Goal: Task Accomplishment & Management: Use online tool/utility

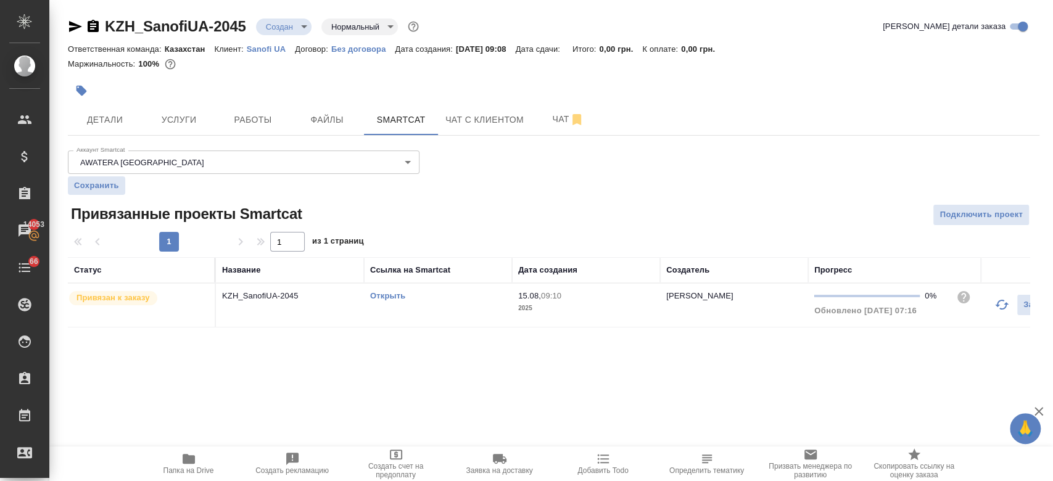
click at [472, 84] on div at bounding box center [392, 90] width 648 height 27
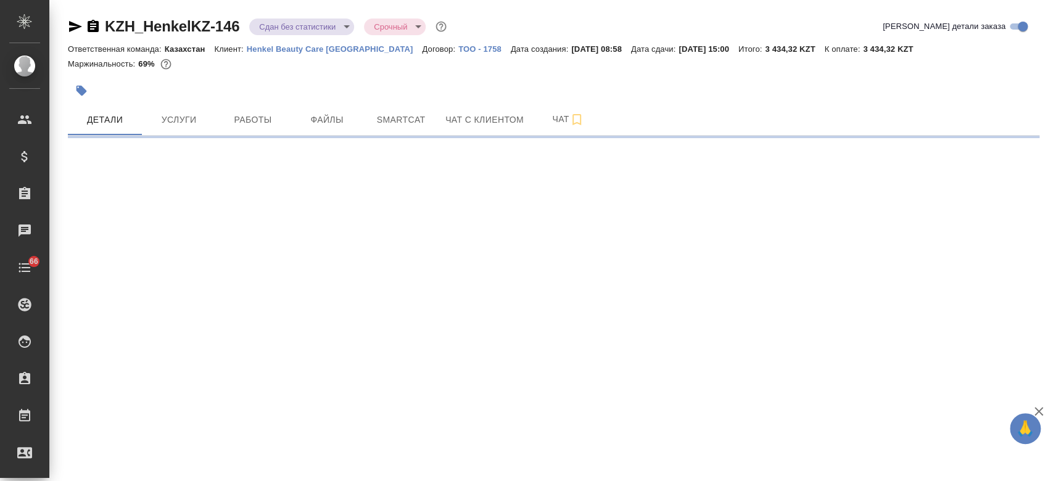
select select "RU"
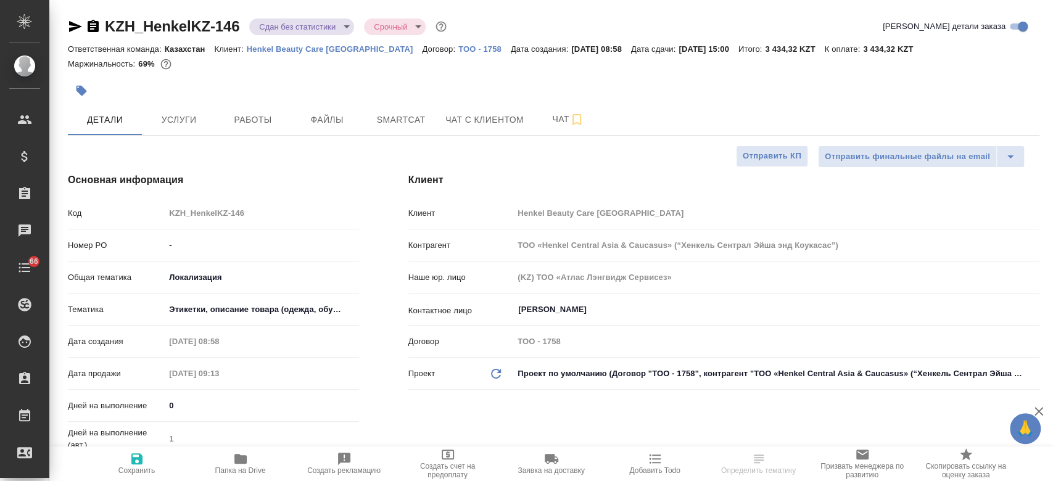
click at [284, 46] on p "Henkel Beauty Care [GEOGRAPHIC_DATA]" at bounding box center [335, 48] width 176 height 9
type textarea "x"
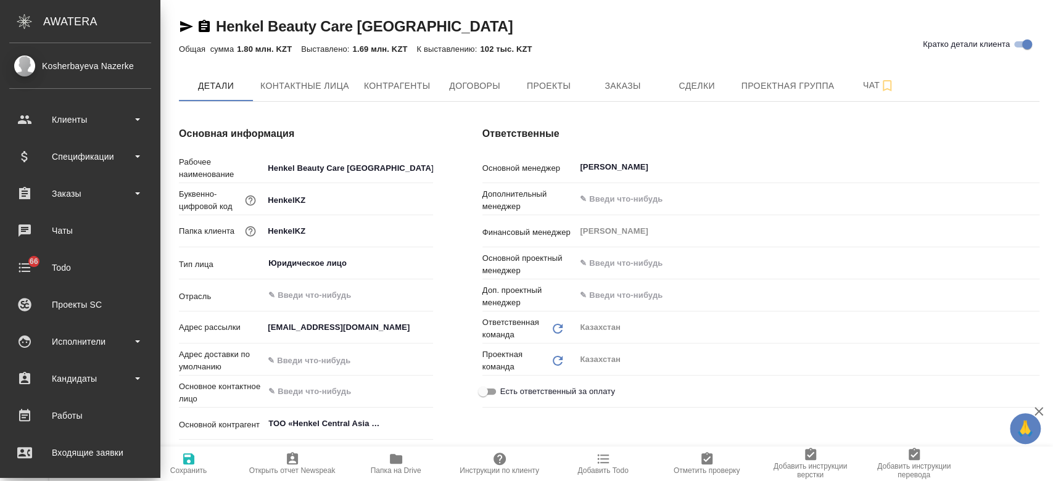
type textarea "x"
click at [59, 150] on div "Спецификации" at bounding box center [80, 156] width 142 height 19
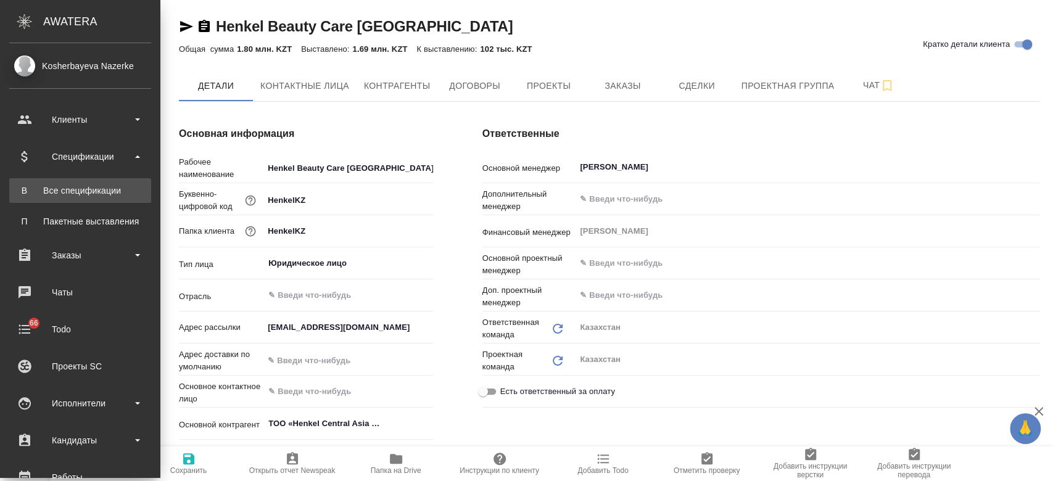
type textarea "x"
click at [84, 185] on div "Все спецификации" at bounding box center [80, 190] width 130 height 12
type textarea "x"
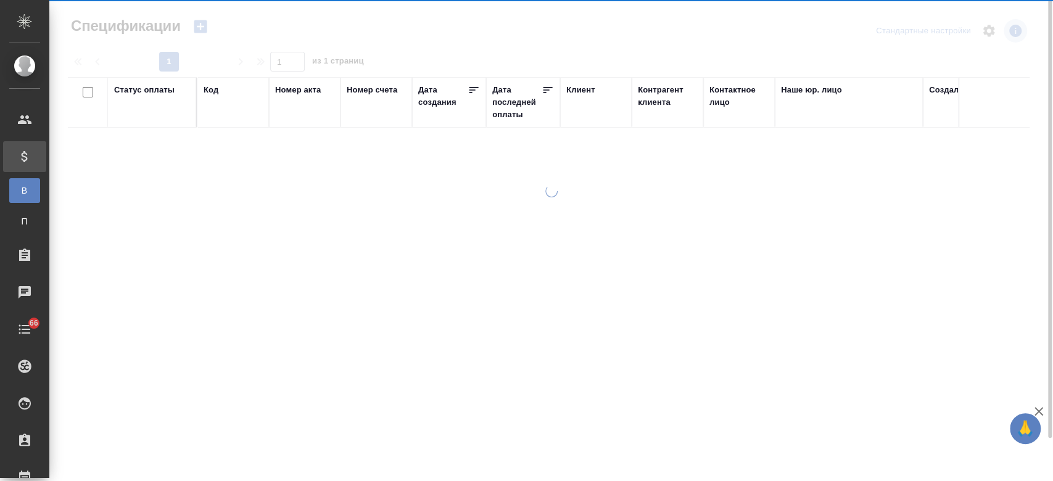
click at [503, 95] on div "Дата последней оплаты" at bounding box center [516, 102] width 49 height 37
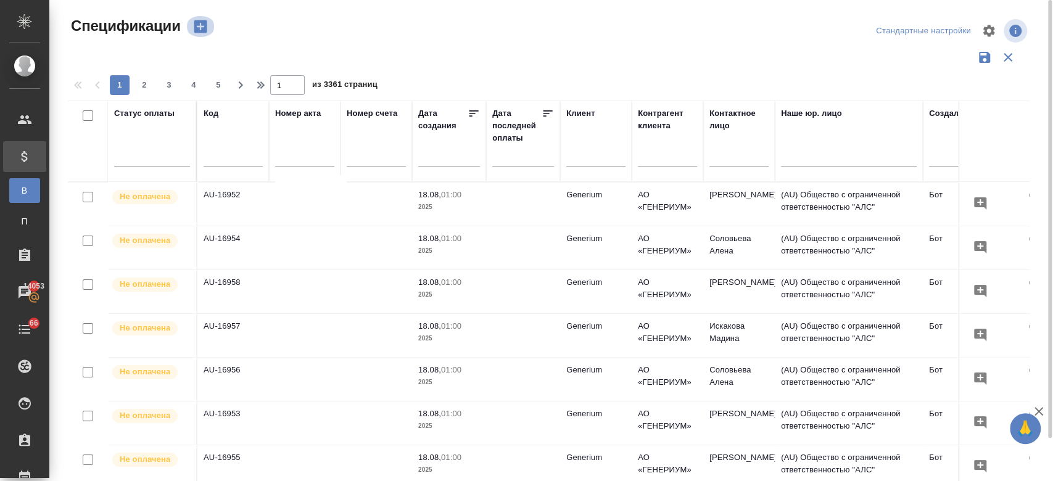
click at [199, 28] on icon "button" at bounding box center [200, 26] width 13 height 13
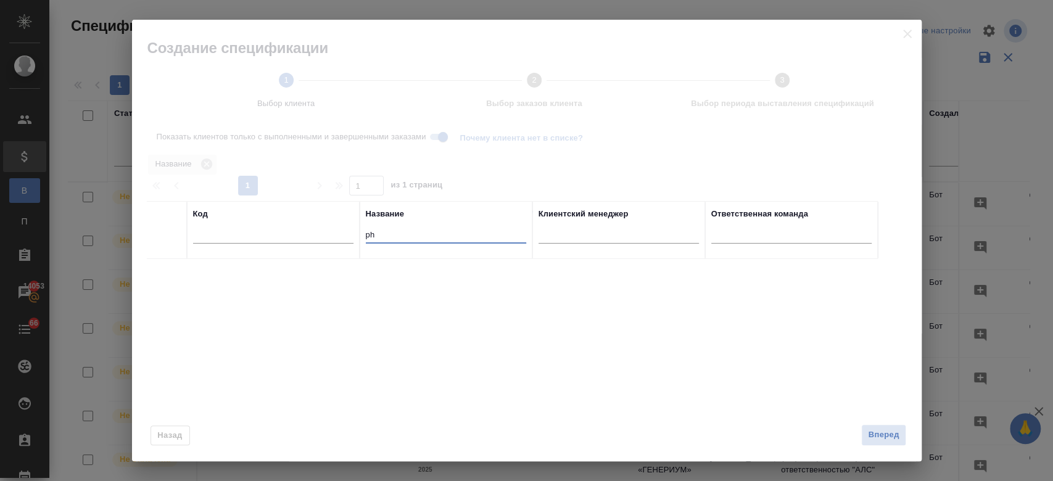
click at [383, 236] on input "ph" at bounding box center [446, 235] width 160 height 15
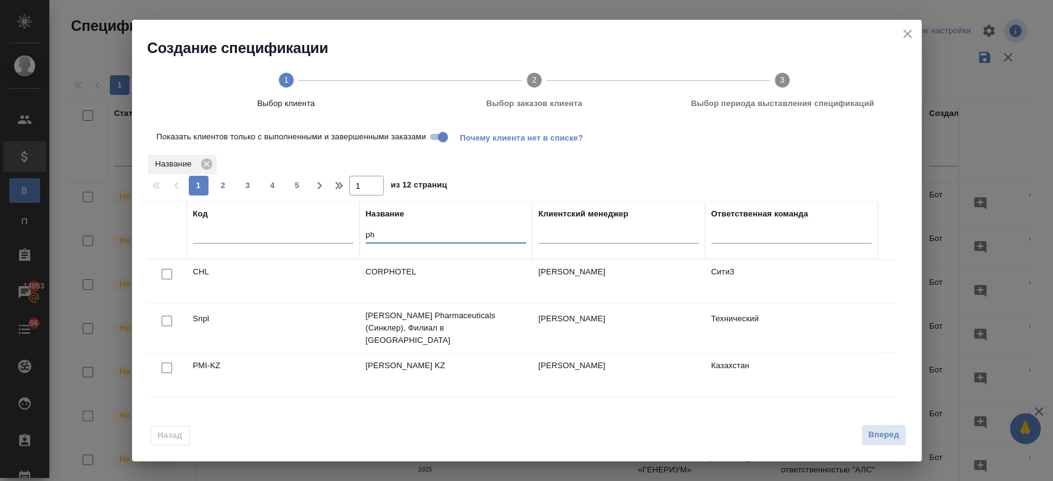
type input "p"
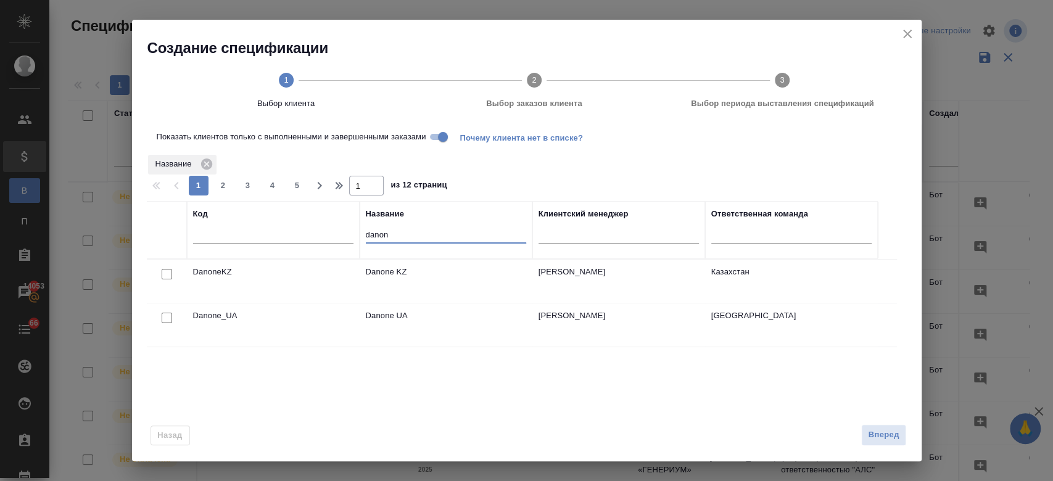
type input "danon"
click at [163, 269] on input "checkbox" at bounding box center [167, 274] width 10 height 10
checkbox input "true"
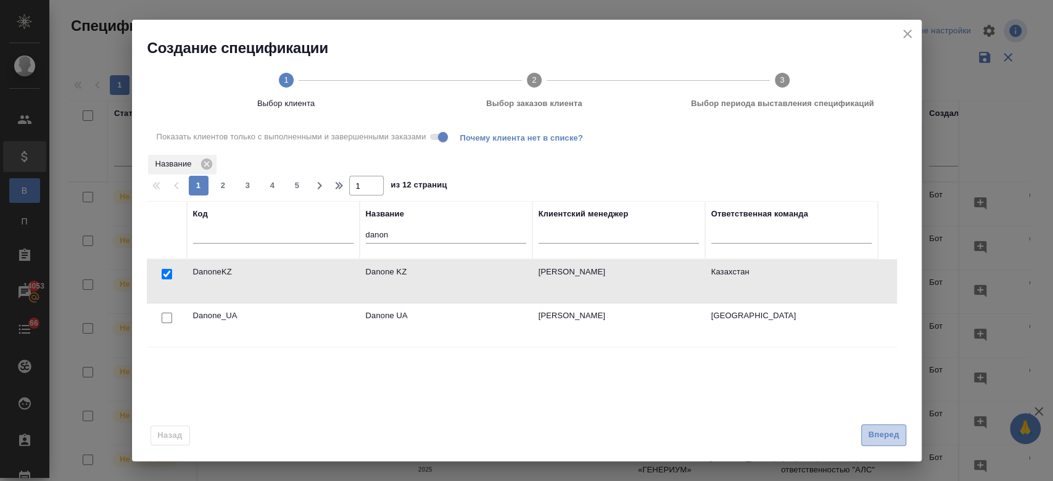
click at [877, 432] on span "Вперед" at bounding box center [883, 435] width 31 height 14
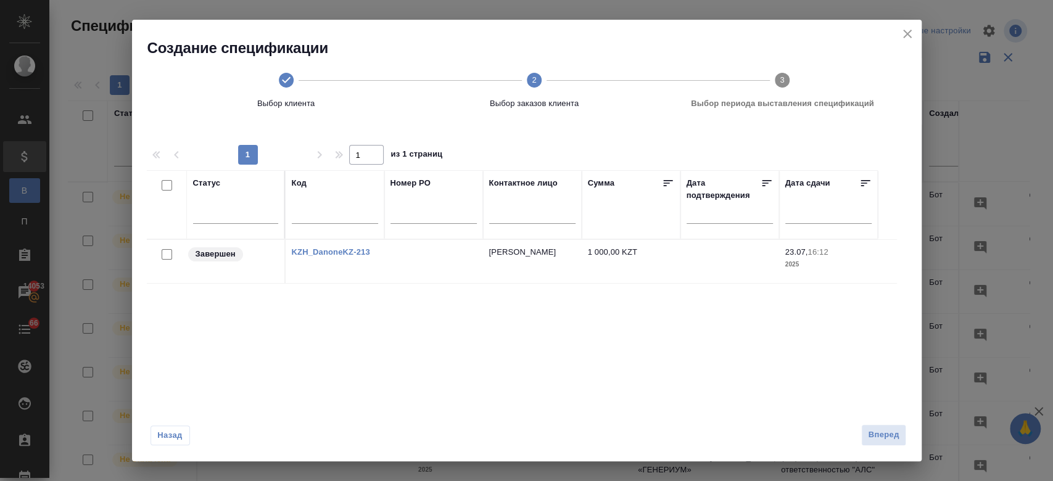
click at [163, 255] on input "checkbox" at bounding box center [167, 254] width 10 height 10
checkbox input "true"
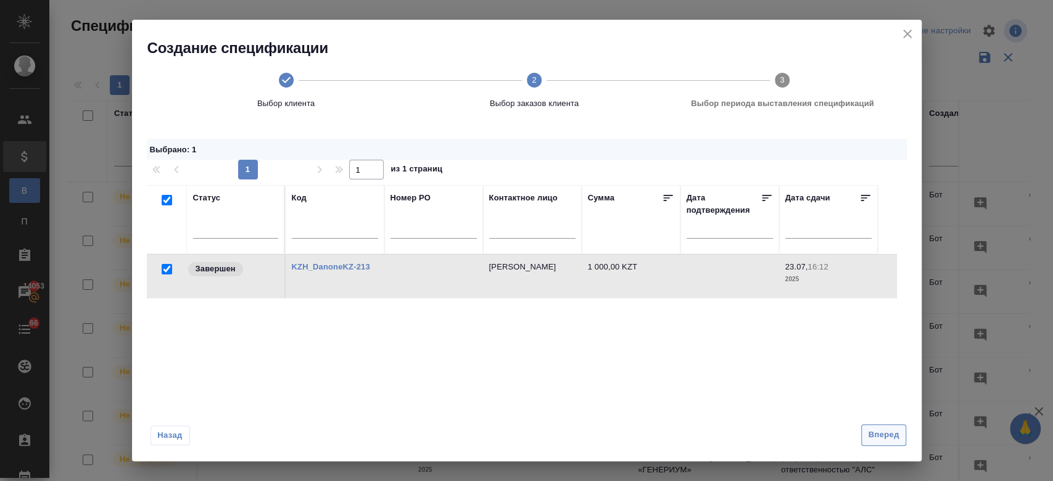
drag, startPoint x: 875, startPoint y: 448, endPoint x: 880, endPoint y: 431, distance: 18.0
click at [880, 431] on div "Назад Вперед" at bounding box center [526, 432] width 789 height 58
click at [880, 431] on span "Вперед" at bounding box center [883, 435] width 31 height 14
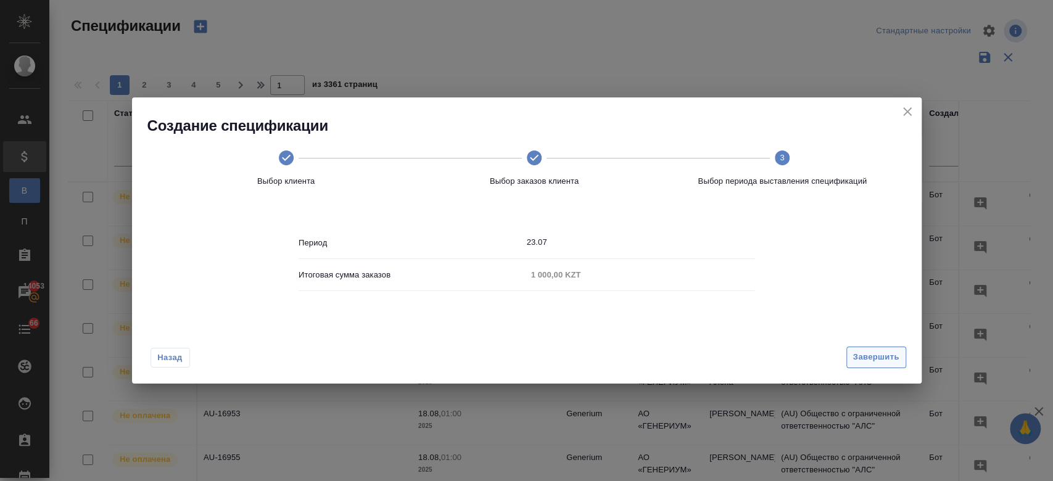
click at [880, 431] on div "Создание спецификации Выбор клиента Выбор заказов клиента 3 Выбор периода выста…" at bounding box center [526, 240] width 1053 height 481
click at [878, 357] on span "Завершить" at bounding box center [876, 357] width 46 height 14
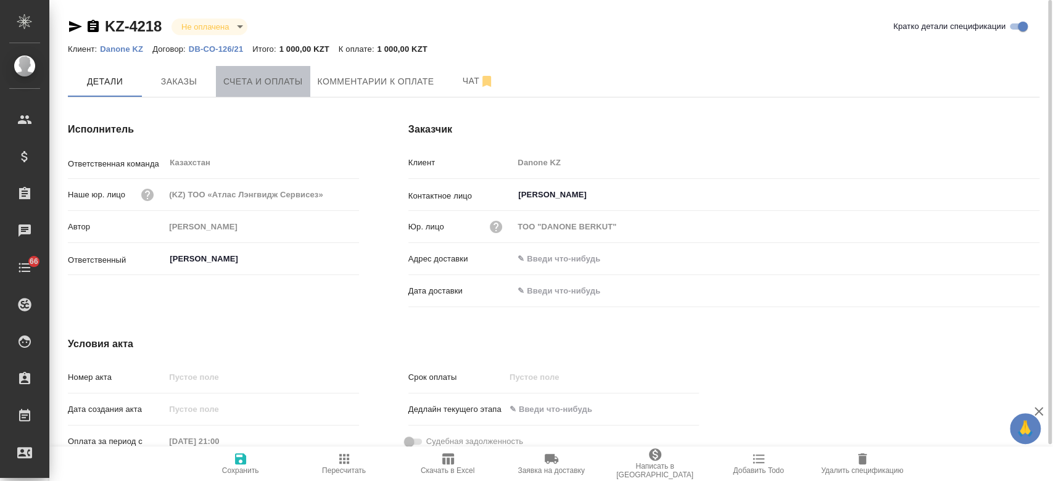
click at [280, 79] on span "Счета и оплаты" at bounding box center [263, 81] width 80 height 15
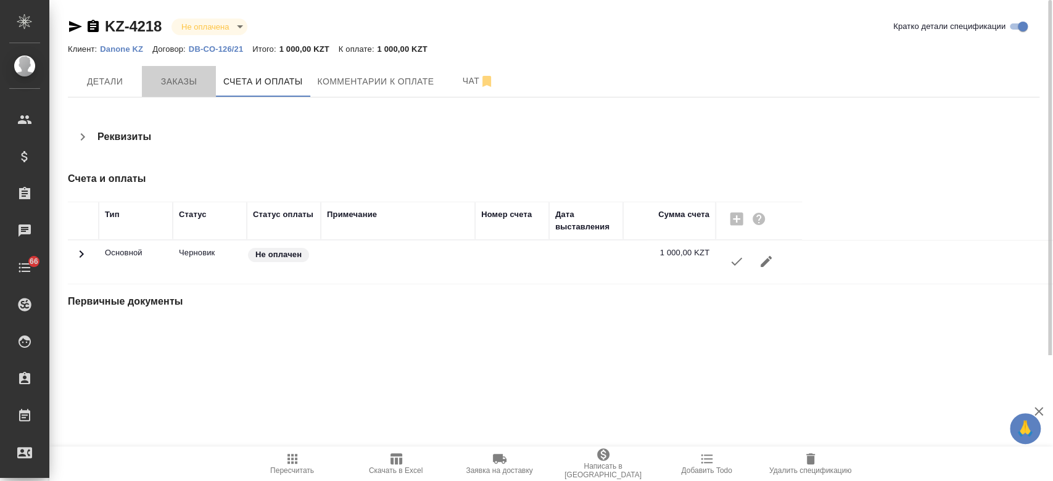
click at [177, 91] on button "Заказы" at bounding box center [179, 81] width 74 height 31
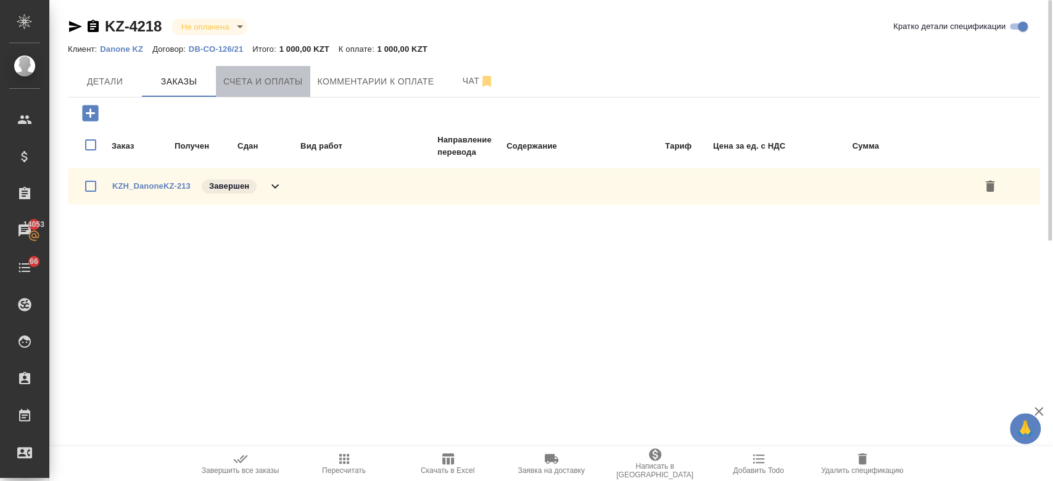
click at [277, 87] on span "Счета и оплаты" at bounding box center [263, 81] width 80 height 15
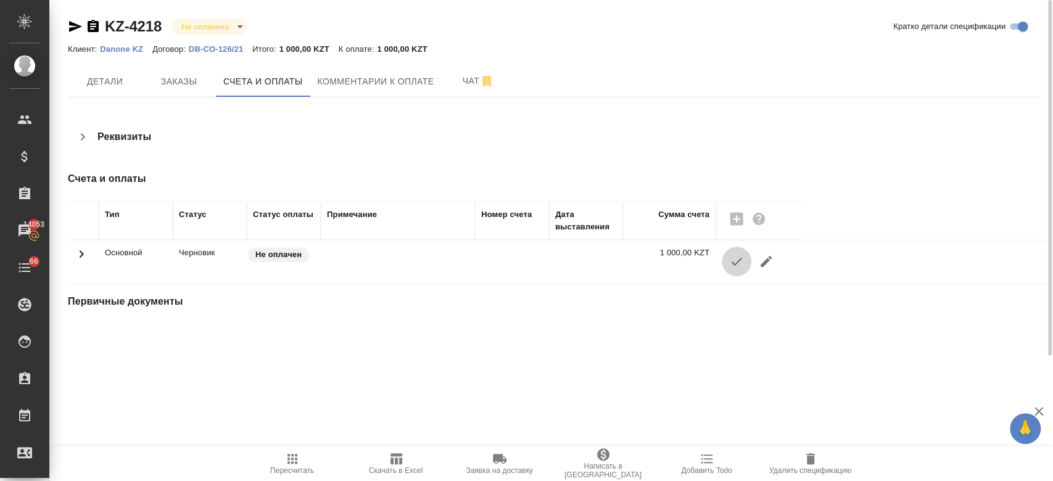
click at [740, 263] on icon "button" at bounding box center [736, 261] width 15 height 15
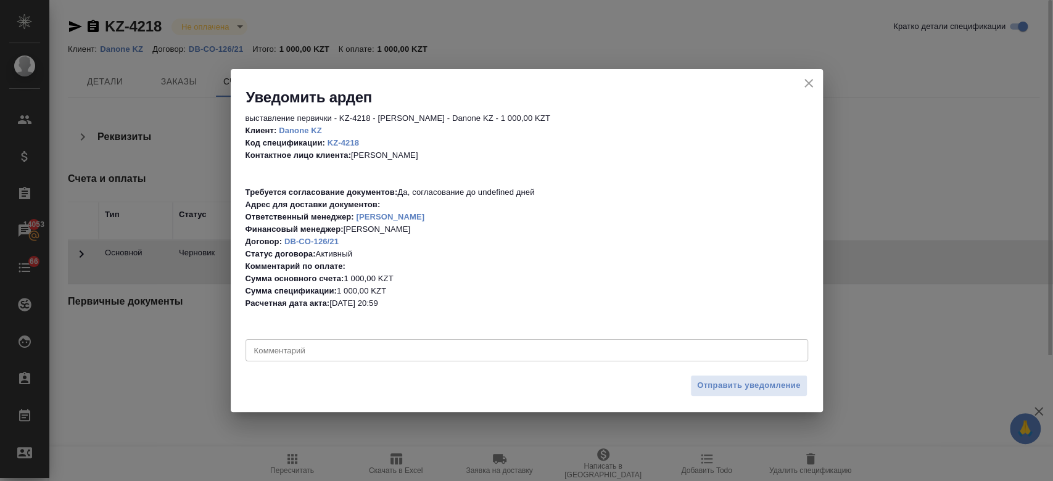
click at [711, 397] on div "Отправить уведомление" at bounding box center [527, 390] width 592 height 43
click at [696, 375] on button "Отправить уведомление" at bounding box center [748, 386] width 117 height 22
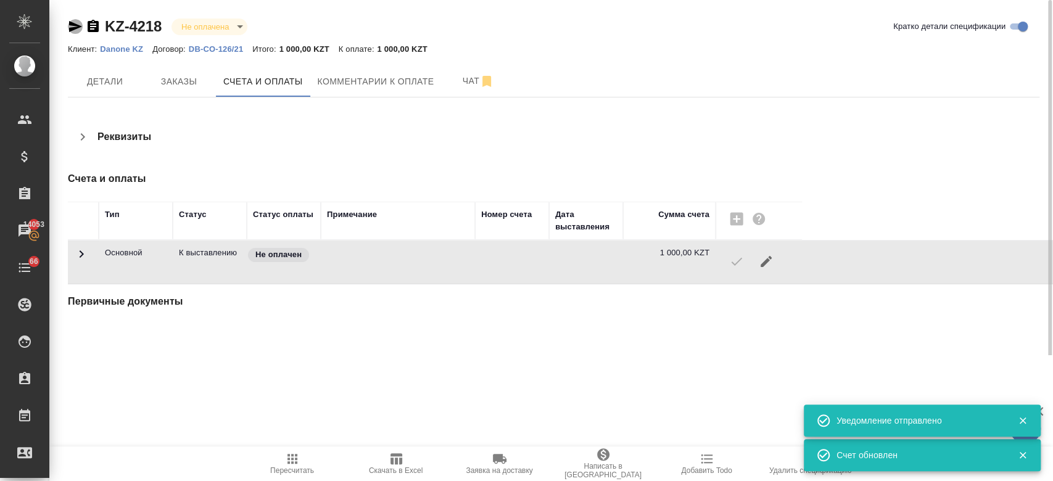
click at [74, 22] on icon "button" at bounding box center [75, 26] width 15 height 15
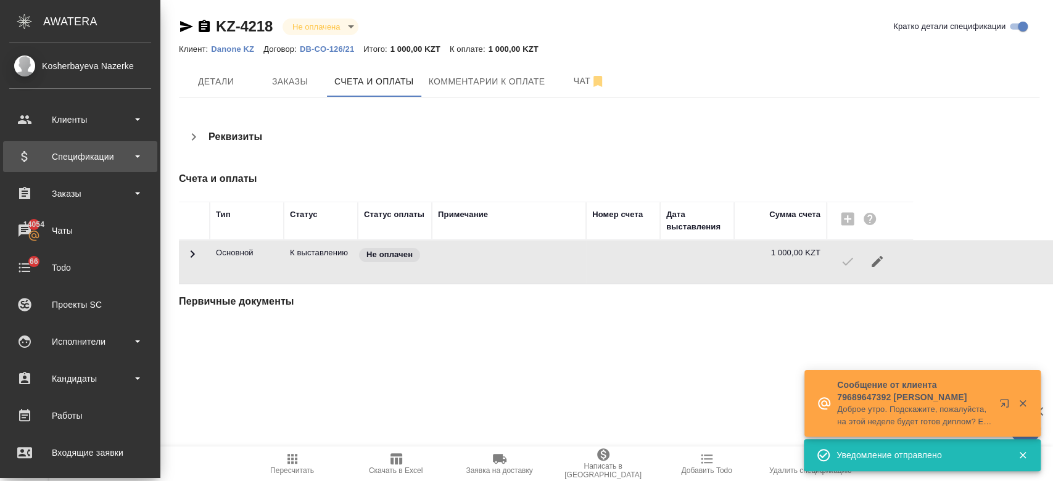
click at [70, 150] on div "Спецификации" at bounding box center [80, 156] width 142 height 19
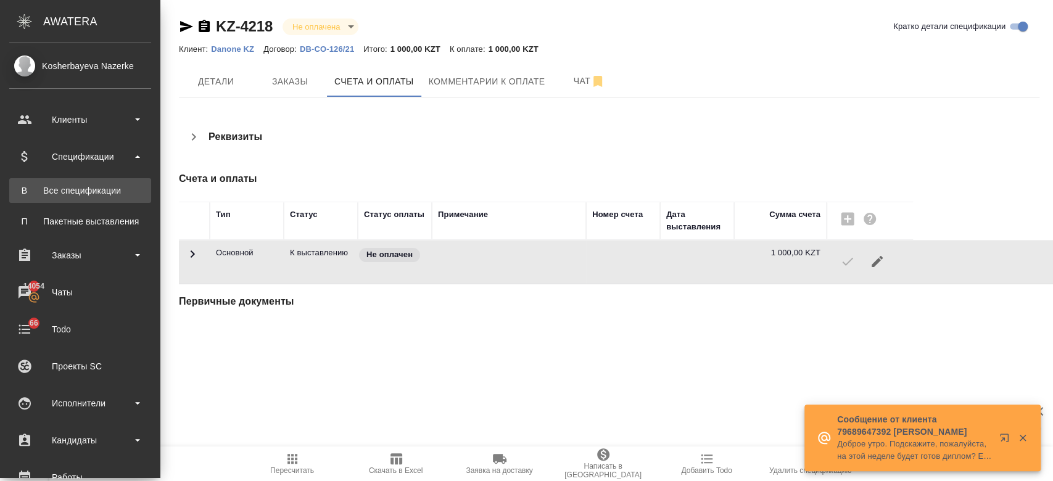
click at [101, 190] on div "Все спецификации" at bounding box center [80, 190] width 130 height 12
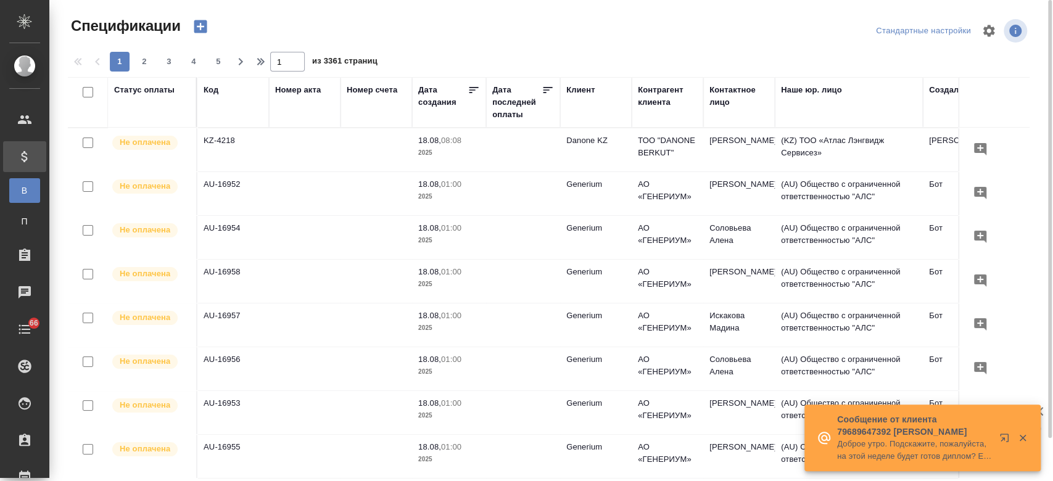
click at [200, 18] on icon "button" at bounding box center [200, 26] width 17 height 17
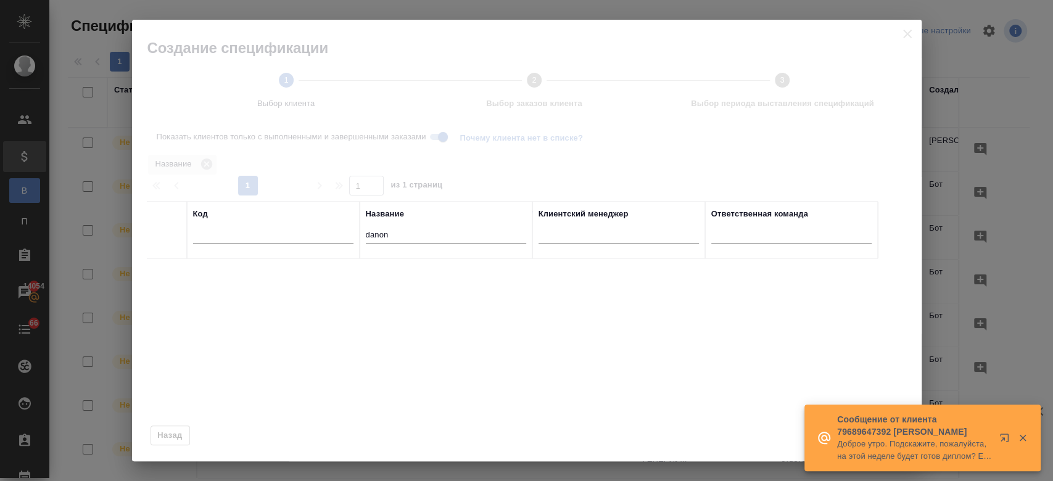
click at [200, 25] on div at bounding box center [526, 241] width 789 height 442
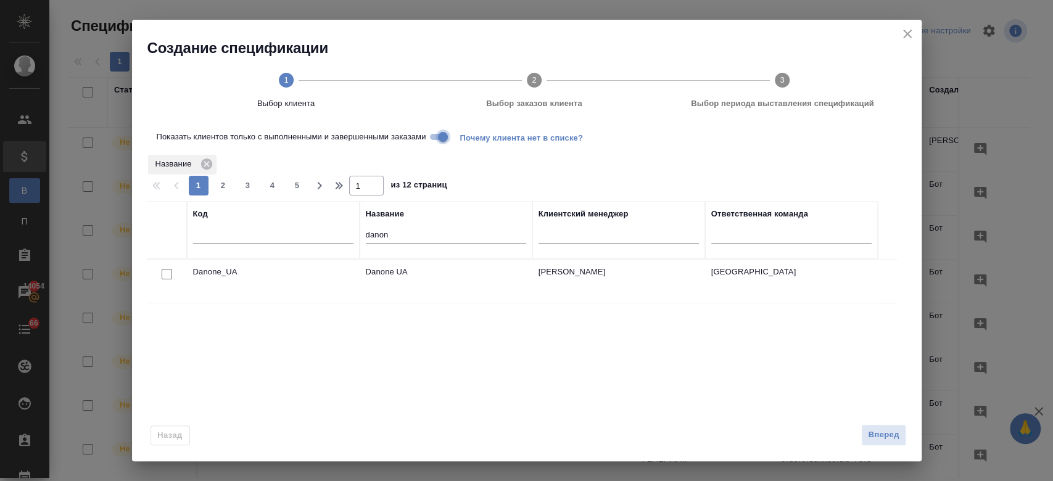
click at [434, 139] on input "Показать клиентов только с выполненными и завершенными заказами" at bounding box center [443, 137] width 44 height 15
click at [410, 240] on input "danon" at bounding box center [446, 235] width 160 height 15
type input "d"
type input "henkel"
click at [168, 279] on input "checkbox" at bounding box center [167, 274] width 10 height 10
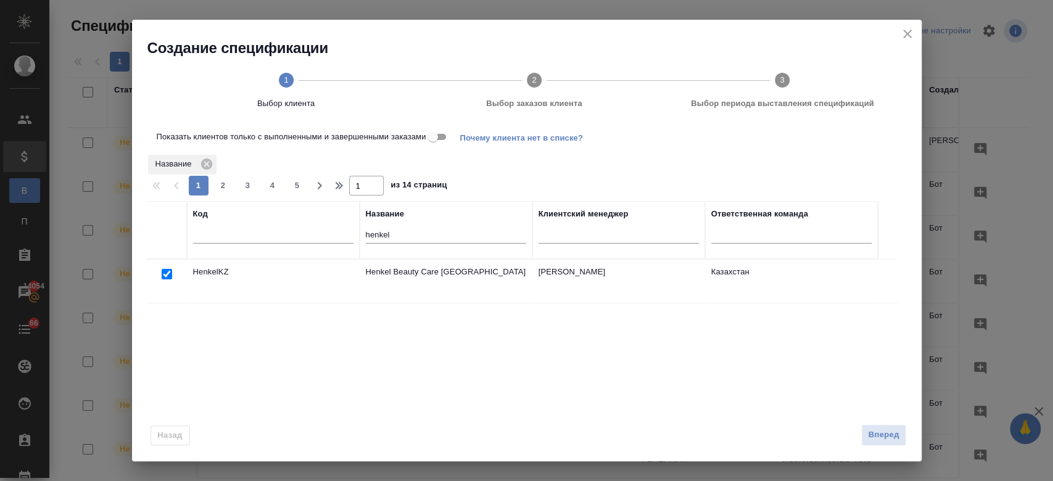
checkbox input "true"
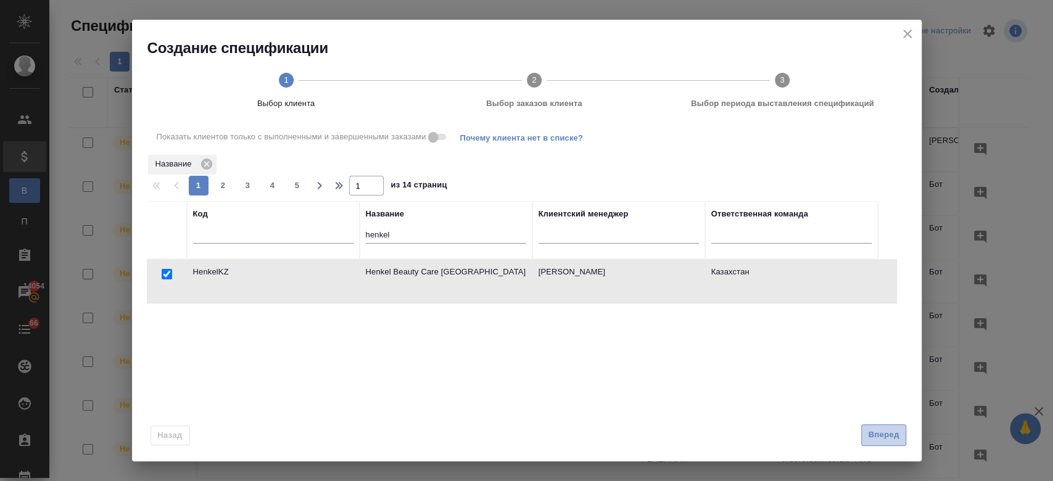
click at [875, 441] on span "Вперед" at bounding box center [883, 435] width 31 height 14
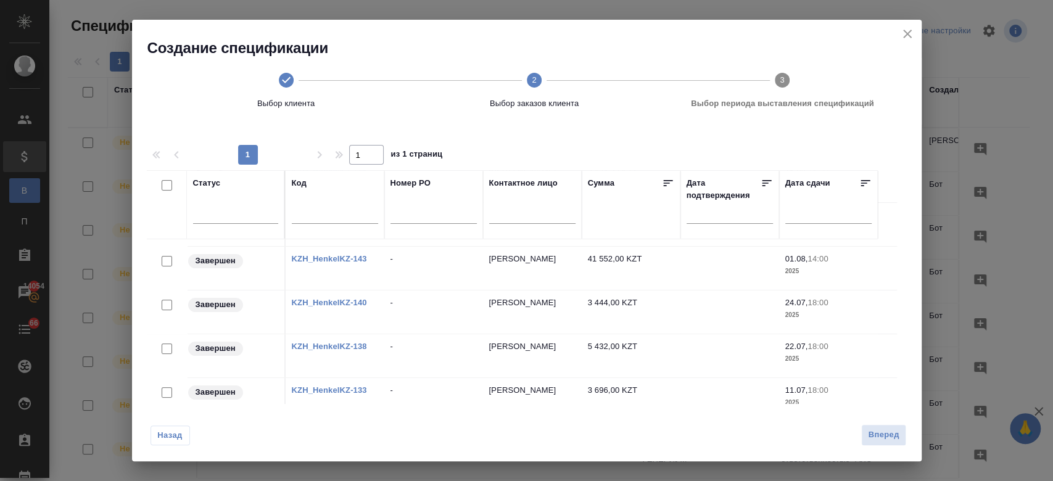
scroll to position [110, 0]
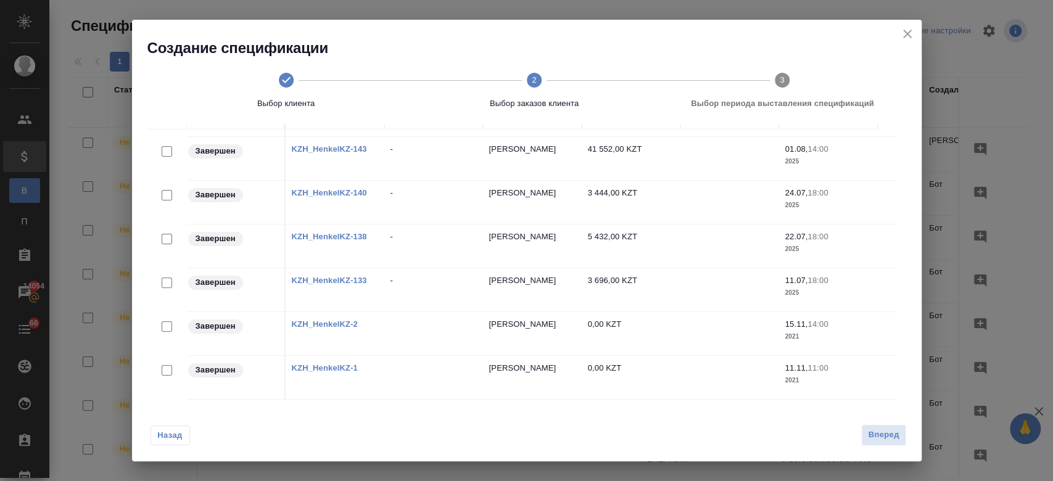
click at [163, 234] on input "checkbox" at bounding box center [167, 239] width 10 height 10
checkbox input "true"
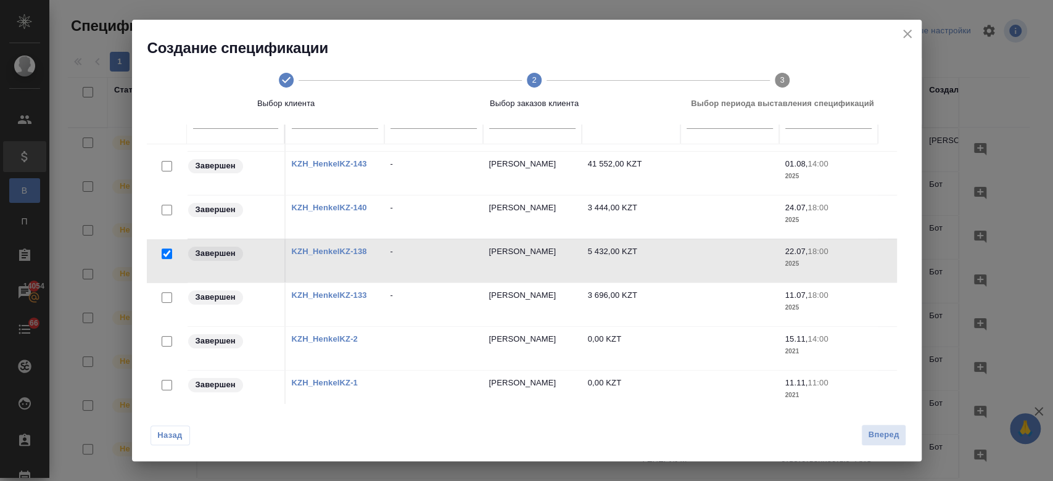
scroll to position [125, 0]
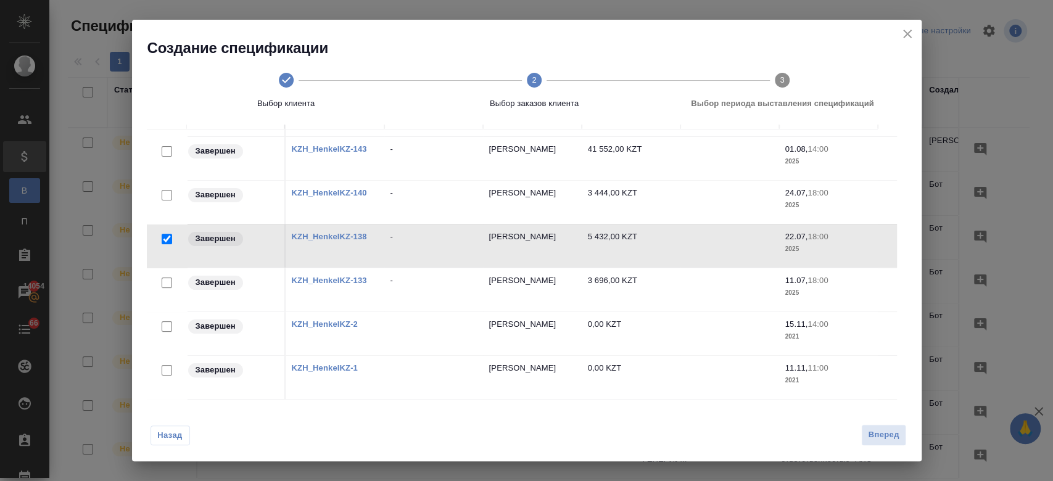
click at [163, 190] on input "checkbox" at bounding box center [167, 195] width 10 height 10
checkbox input "true"
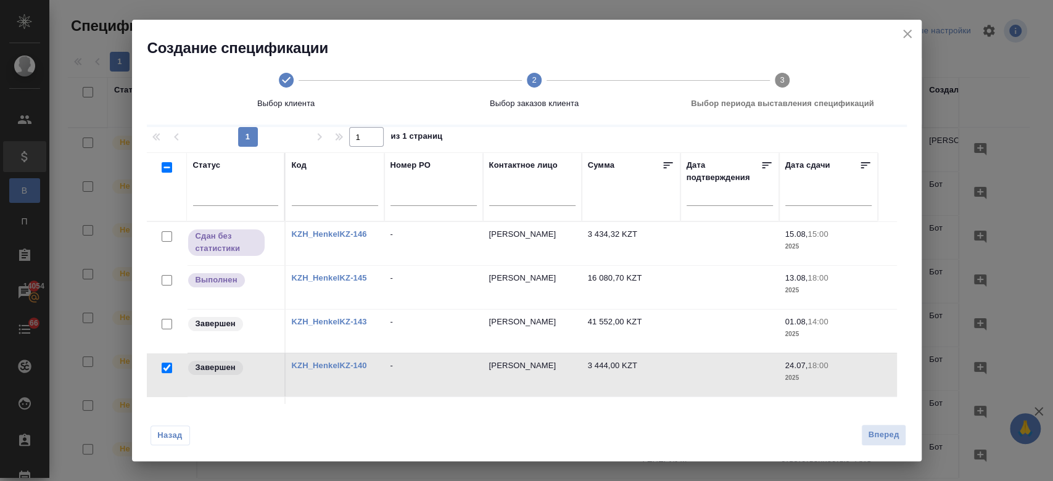
scroll to position [0, 0]
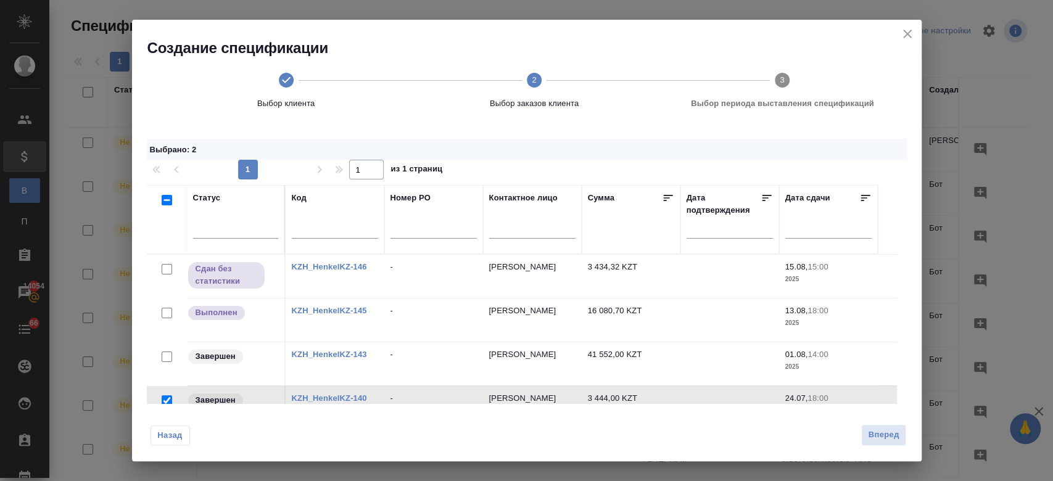
click at [896, 447] on div "Назад Вперед" at bounding box center [526, 432] width 789 height 58
click at [878, 435] on span "Вперед" at bounding box center [883, 435] width 31 height 14
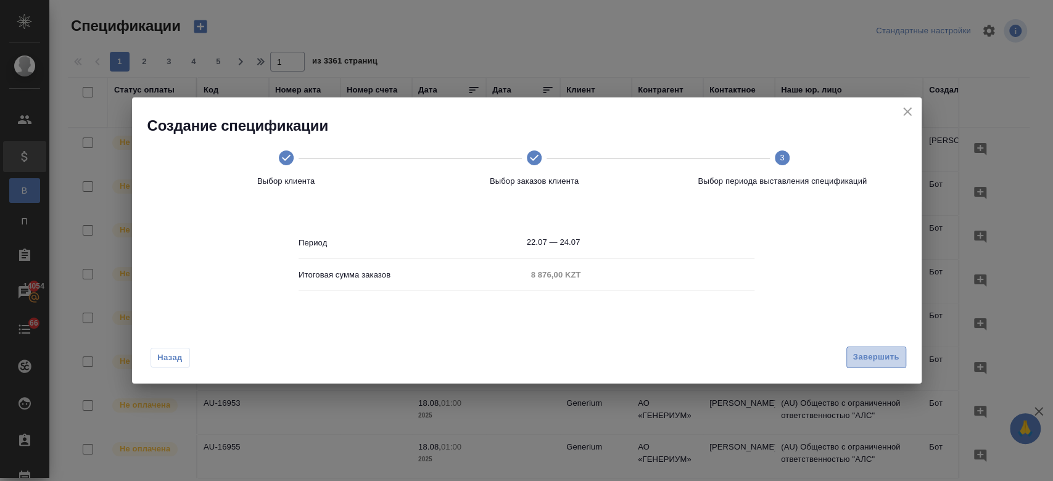
click at [878, 358] on span "Завершить" at bounding box center [876, 357] width 46 height 14
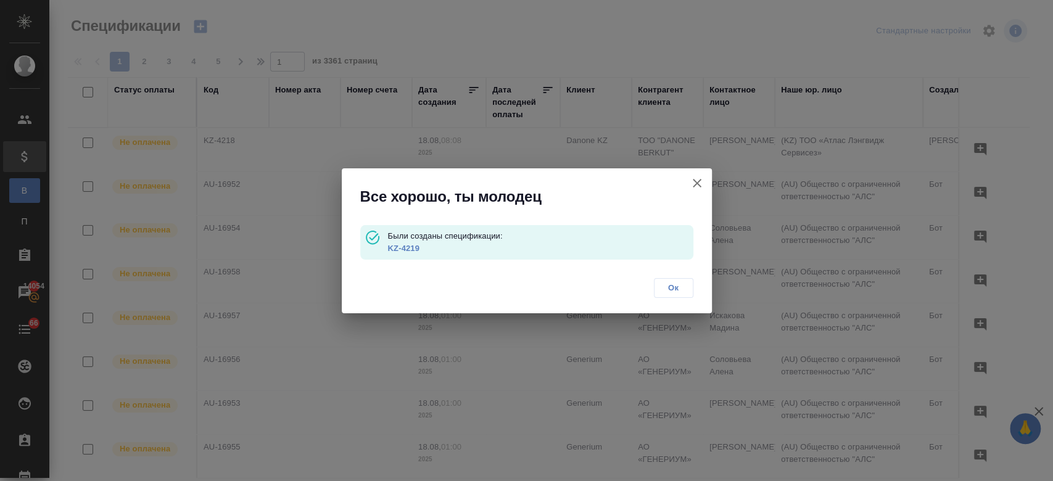
click at [399, 249] on link "KZ-4219" at bounding box center [402, 248] width 31 height 9
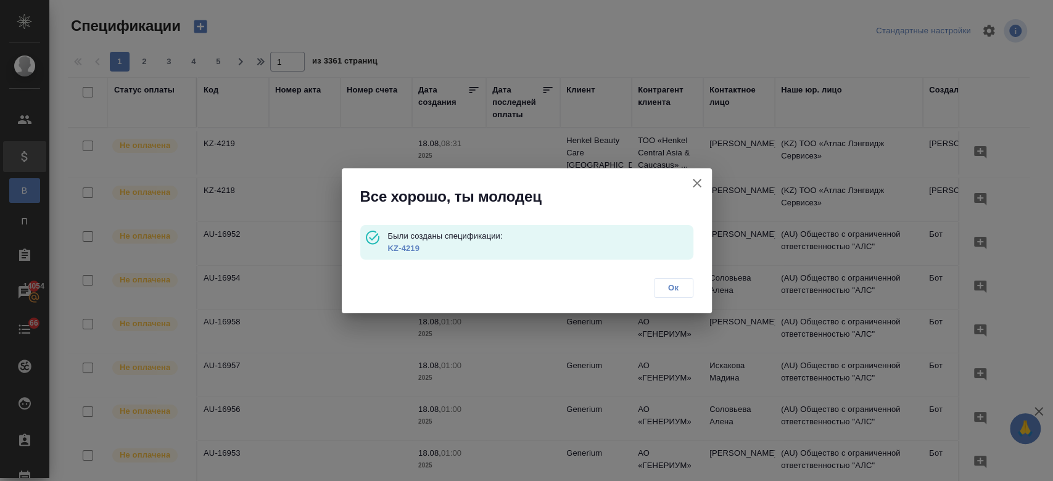
click at [681, 286] on span "Ок" at bounding box center [674, 288] width 26 height 12
click at [675, 287] on div "Все хорошо, ты молодец Были созданы спецификации: KZ-4219 Ок" at bounding box center [526, 240] width 1053 height 481
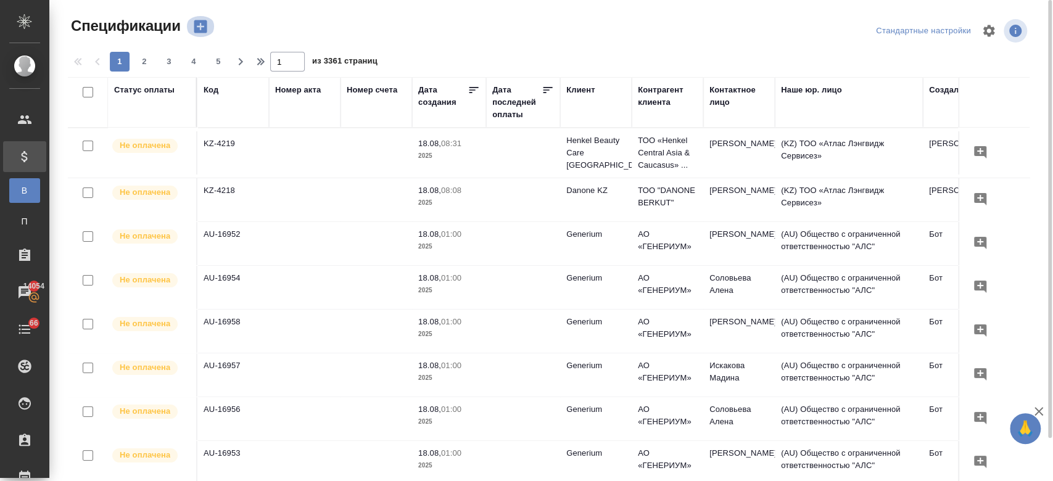
click at [202, 25] on icon "button" at bounding box center [200, 26] width 13 height 13
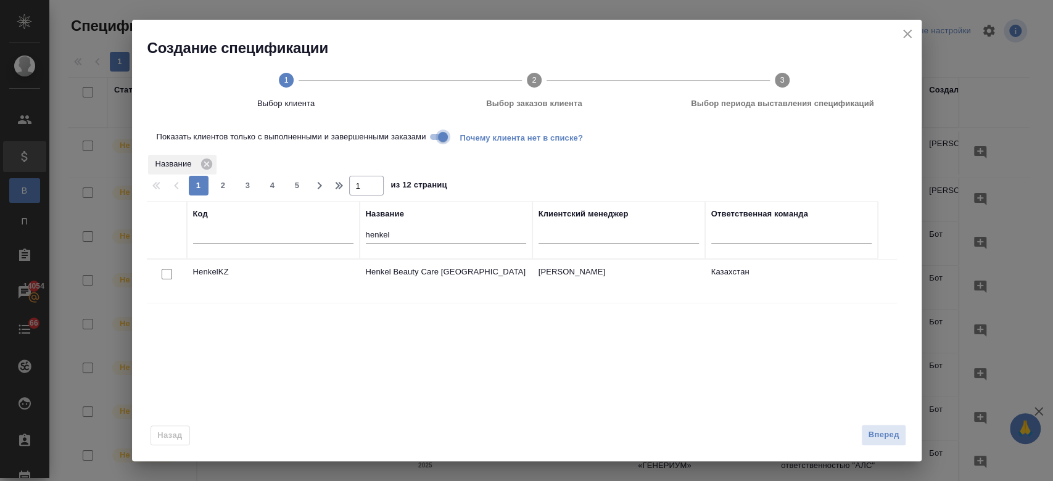
click at [436, 131] on input "Показать клиентов только с выполненными и завершенными заказами" at bounding box center [443, 137] width 44 height 15
click at [159, 274] on div at bounding box center [167, 274] width 28 height 17
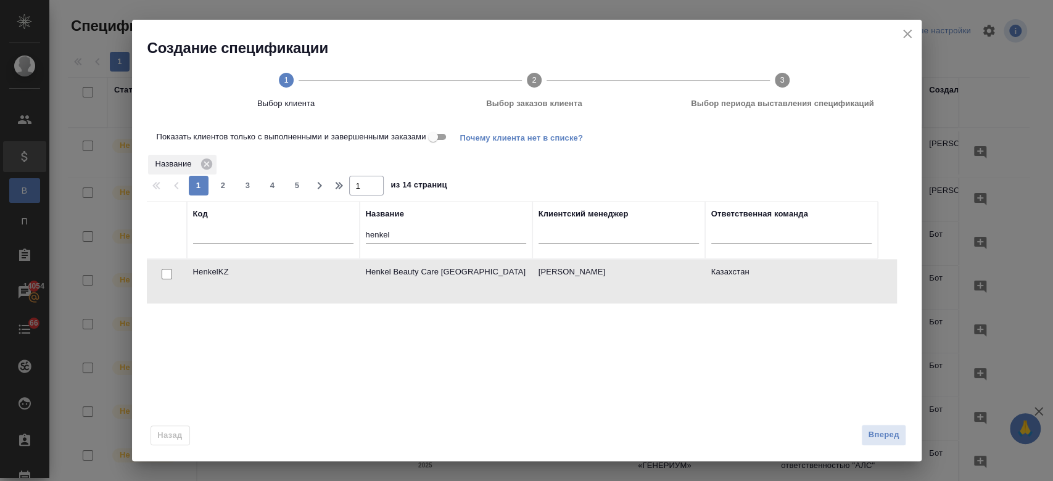
click at [164, 272] on input "checkbox" at bounding box center [167, 274] width 10 height 10
checkbox input "true"
click at [902, 428] on button "Вперед" at bounding box center [883, 435] width 44 height 22
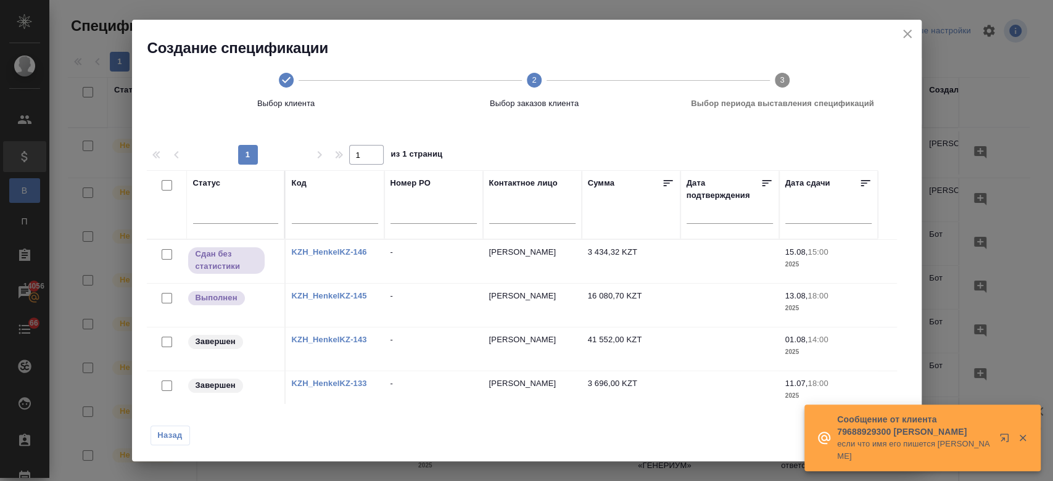
scroll to position [110, 0]
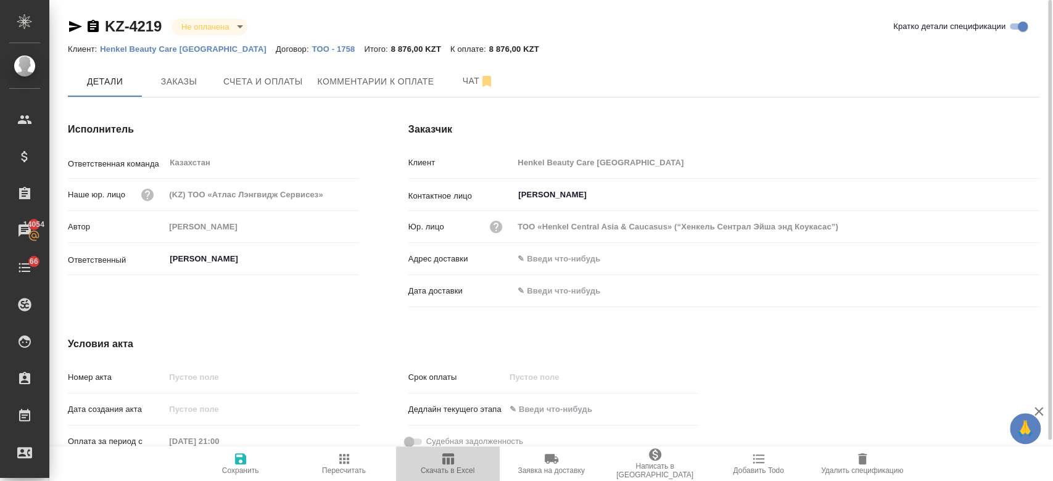
click at [449, 460] on icon "button" at bounding box center [447, 458] width 15 height 15
click at [189, 79] on span "Заказы" at bounding box center [178, 81] width 59 height 15
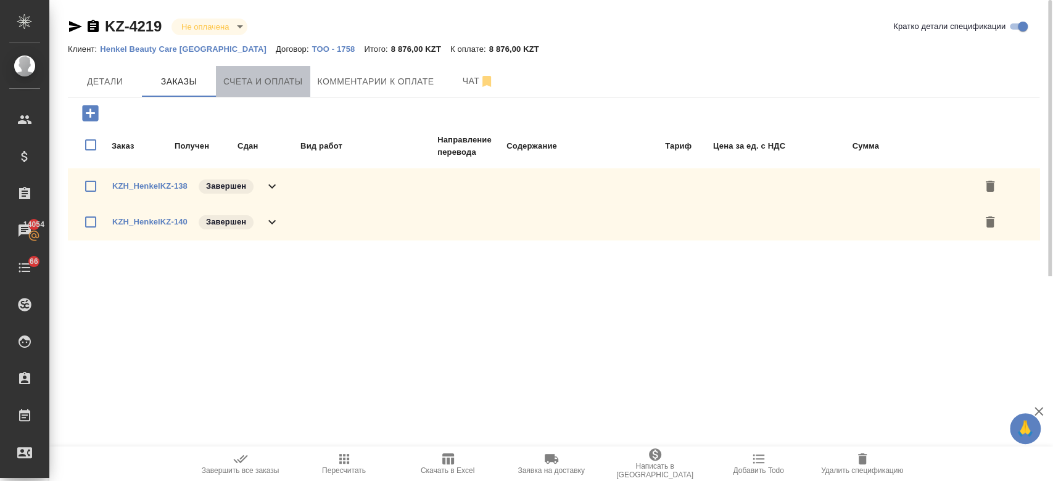
click at [279, 95] on button "Счета и оплаты" at bounding box center [263, 81] width 94 height 31
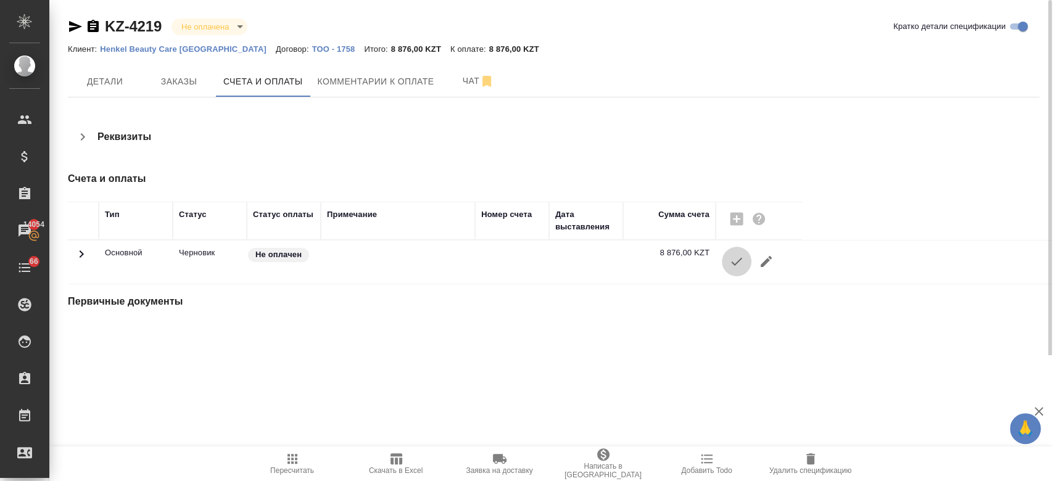
click at [732, 259] on icon "button" at bounding box center [736, 261] width 15 height 15
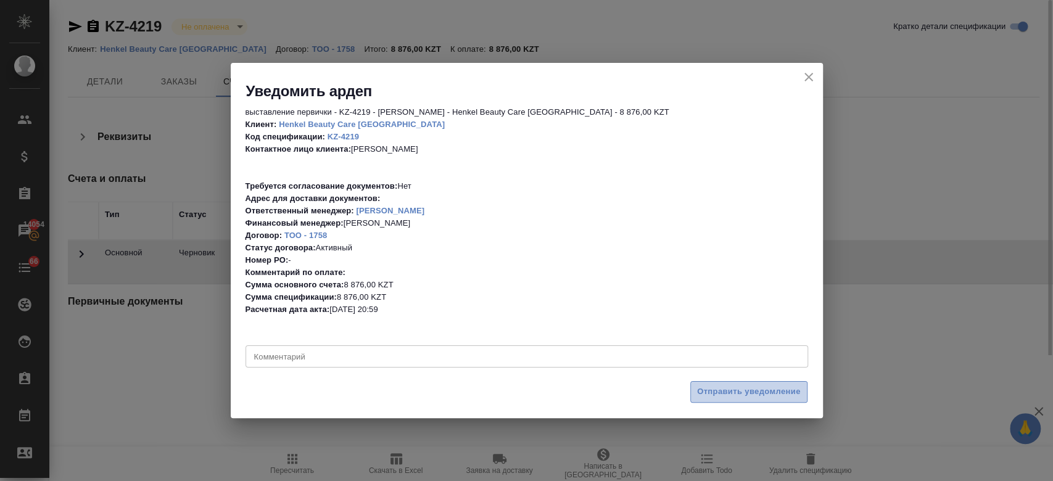
click at [718, 385] on span "Отправить уведомление" at bounding box center [749, 392] width 104 height 14
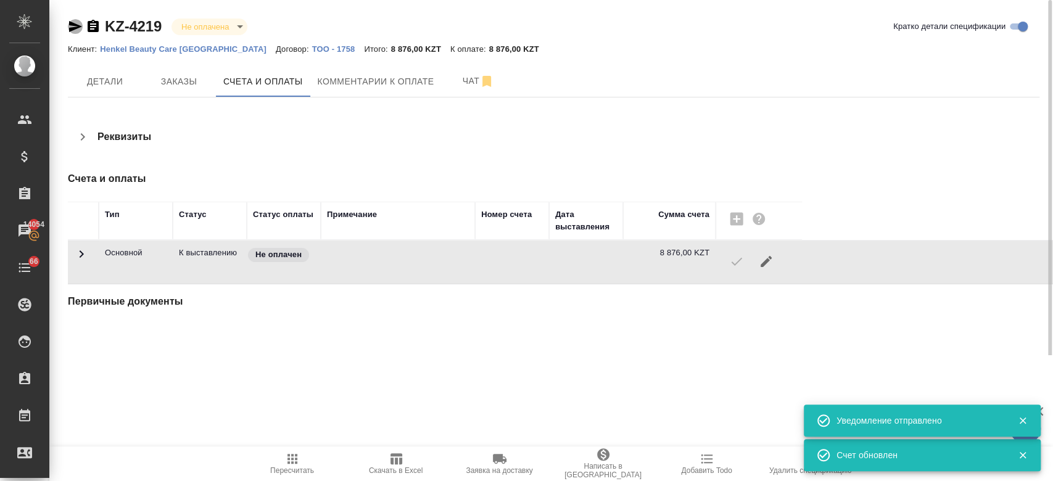
click at [75, 29] on icon "button" at bounding box center [75, 26] width 13 height 11
